Goal: Task Accomplishment & Management: Use online tool/utility

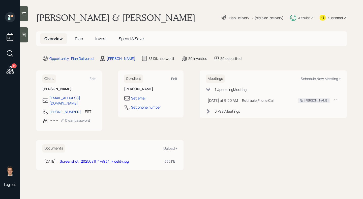
click at [94, 41] on h5 "Invest" at bounding box center [100, 38] width 19 height 11
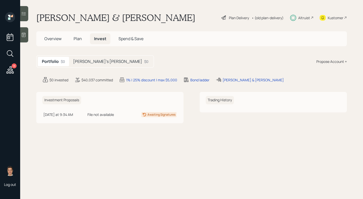
click at [75, 40] on span "Plan" at bounding box center [78, 39] width 8 height 6
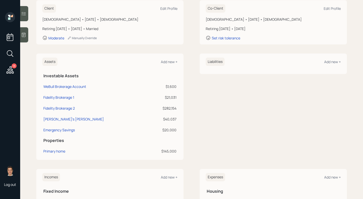
scroll to position [179, 0]
